Goal: Check status: Check status

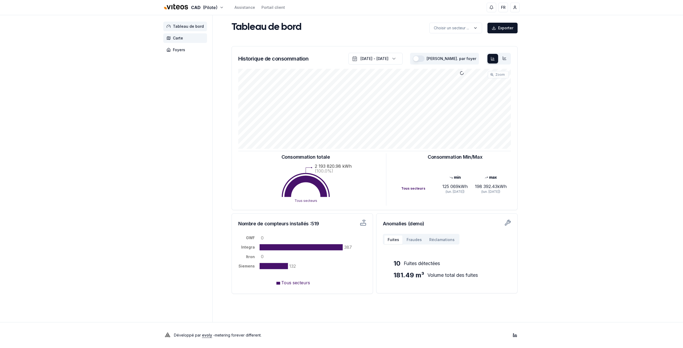
click at [179, 36] on span "Carte" at bounding box center [178, 37] width 10 height 5
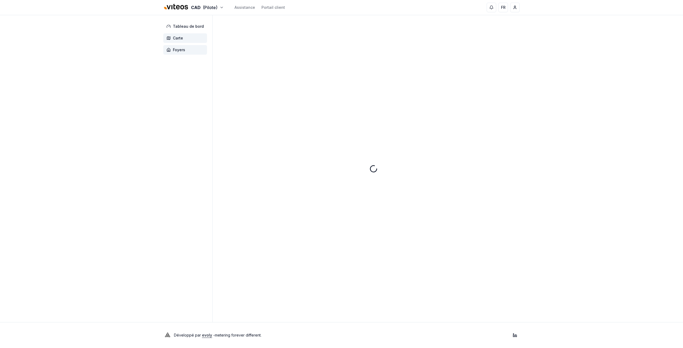
click at [181, 47] on span "Foyers" at bounding box center [185, 50] width 44 height 10
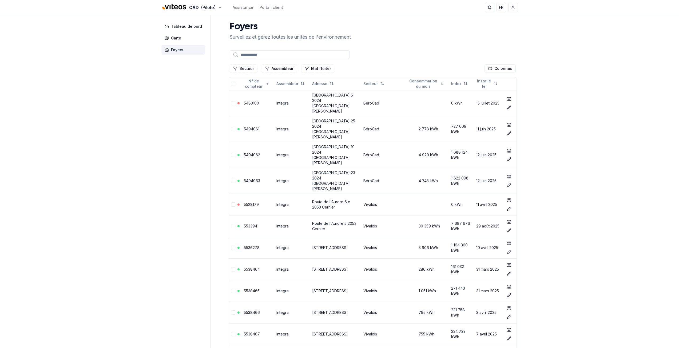
click at [274, 51] on input at bounding box center [290, 54] width 120 height 9
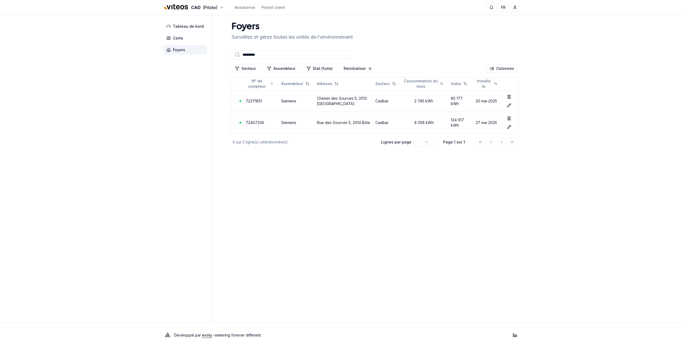
type input "*********"
click at [507, 117] on icon at bounding box center [508, 117] width 3 height 1
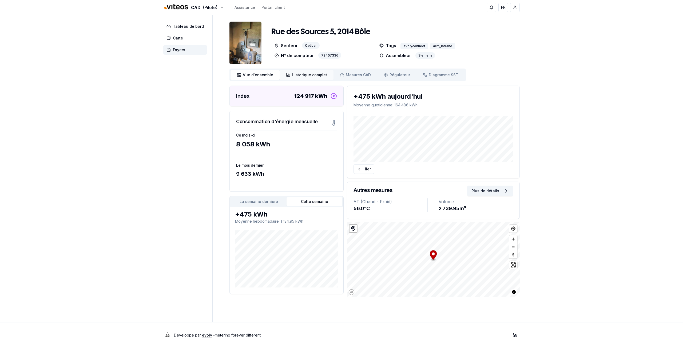
click at [294, 77] on span "Historique complet" at bounding box center [309, 74] width 35 height 5
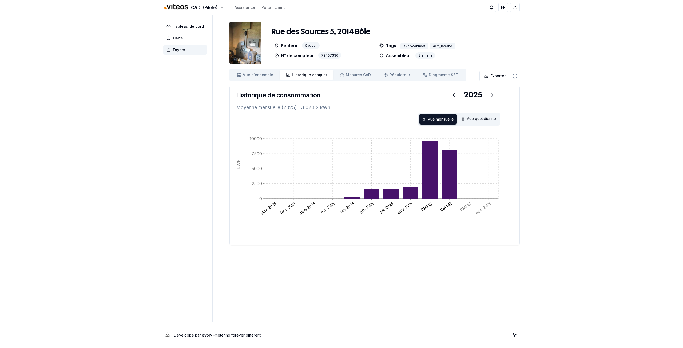
click at [434, 253] on main "Rue des Sources 5, 2014 Bôle Secteur Cadbar N° de compteur 72407336 Tags evolyc…" at bounding box center [374, 168] width 290 height 307
click at [218, 177] on div "Tableau de bord Carte Foyers Rue des Sources 5, 2014 Bôle Secteur Cadbar N° de …" at bounding box center [341, 168] width 373 height 307
click at [165, 164] on aside "Tableau de bord Carte Foyers" at bounding box center [187, 168] width 49 height 307
click at [249, 71] on link "Vue d'ensemble ensemble" at bounding box center [254, 75] width 49 height 10
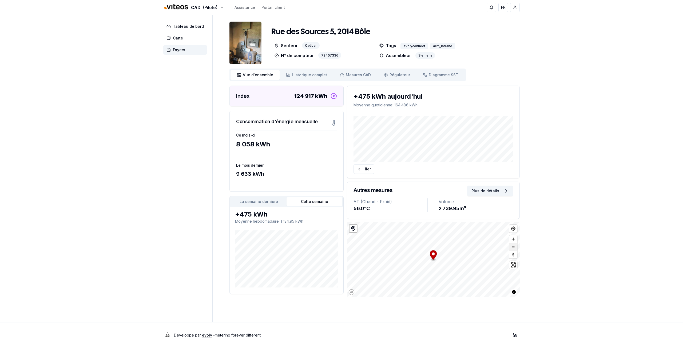
click at [512, 248] on span "Zoom out" at bounding box center [513, 246] width 8 height 7
click at [162, 142] on div "Tableau de bord Carte Foyers Rue des Sources 5, 2014 Bôle Secteur Cadbar N° de …" at bounding box center [341, 168] width 373 height 307
click at [310, 73] on span "Historique complet" at bounding box center [309, 74] width 35 height 5
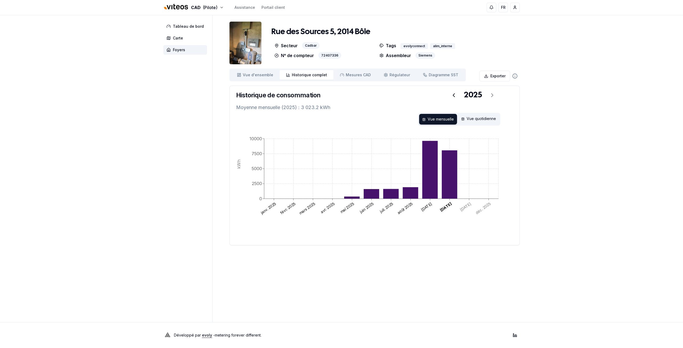
click at [209, 152] on aside "Tableau de bord Carte Foyers" at bounding box center [187, 168] width 49 height 307
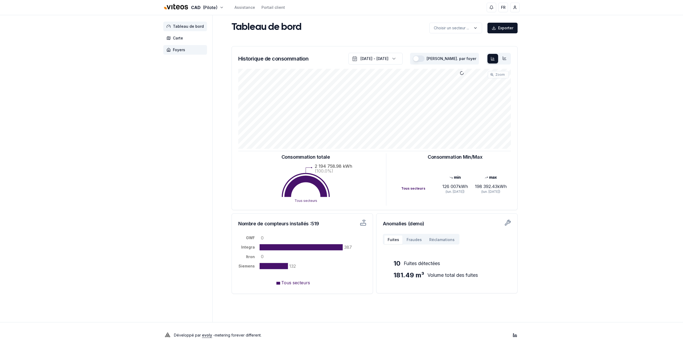
click at [176, 46] on span "Foyers" at bounding box center [185, 50] width 44 height 10
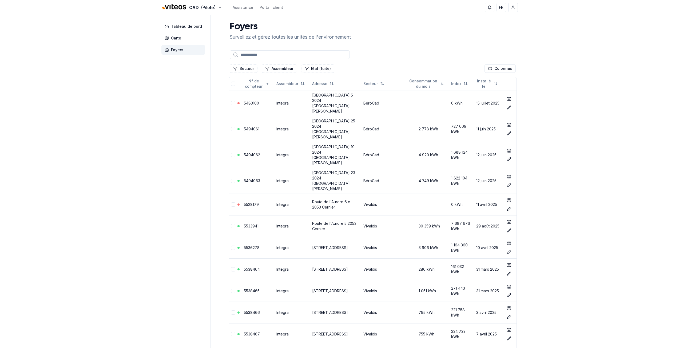
click at [285, 52] on input at bounding box center [290, 54] width 120 height 9
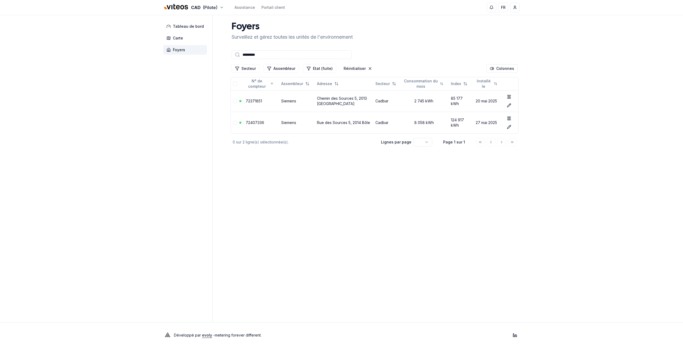
type input "*********"
click at [507, 95] on icon at bounding box center [508, 95] width 3 height 1
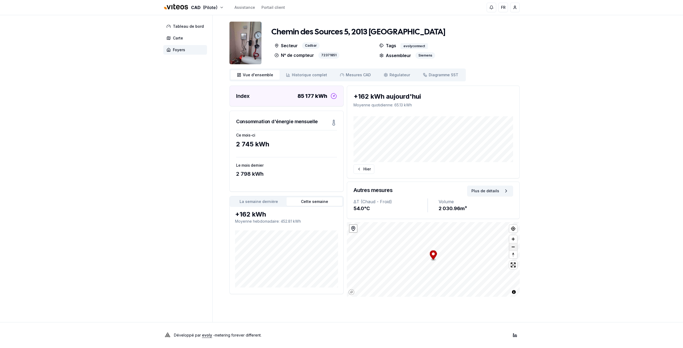
click at [513, 248] on span "Zoom out" at bounding box center [513, 246] width 8 height 7
click at [173, 52] on span "Foyers" at bounding box center [179, 49] width 12 height 5
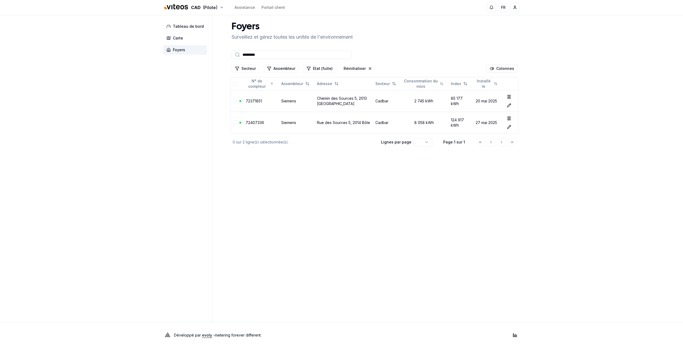
click at [289, 56] on input "*********" at bounding box center [292, 54] width 120 height 9
